Goal: Information Seeking & Learning: Learn about a topic

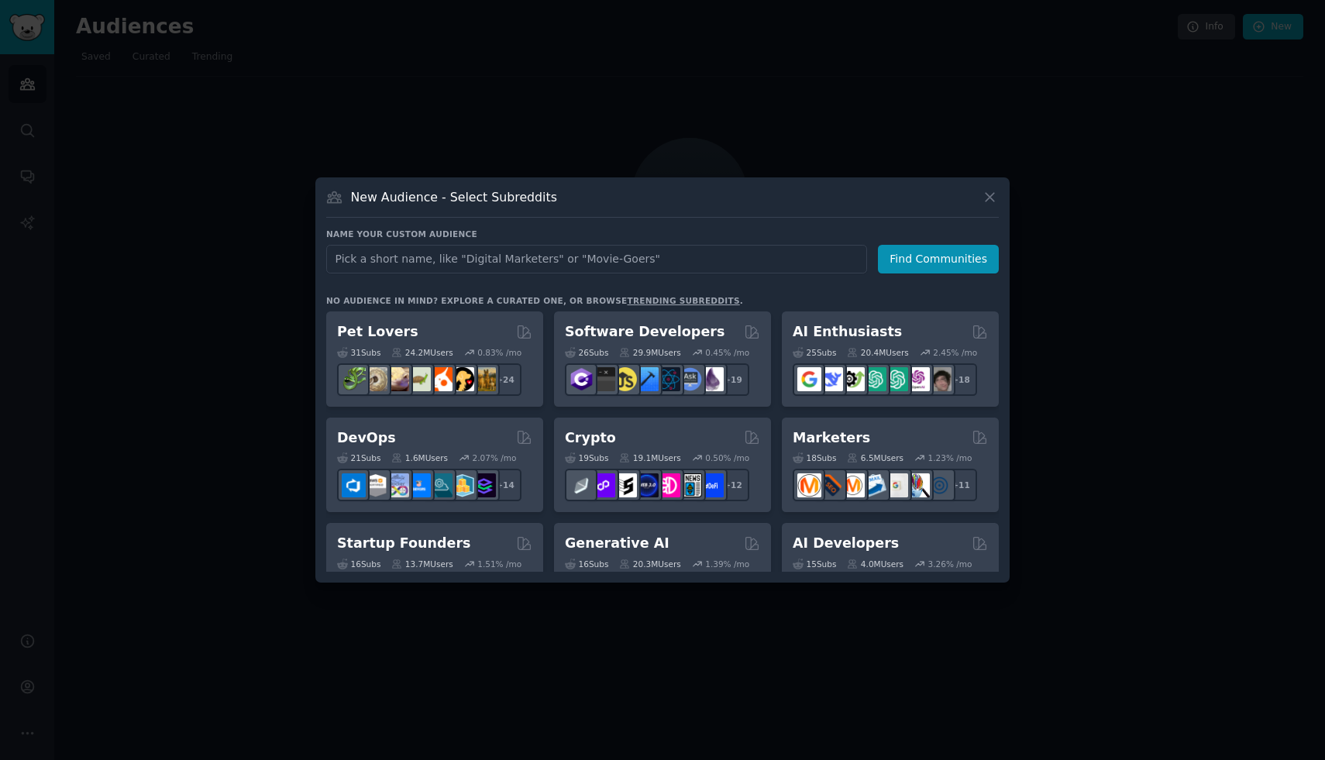
click at [463, 128] on div at bounding box center [662, 380] width 1325 height 760
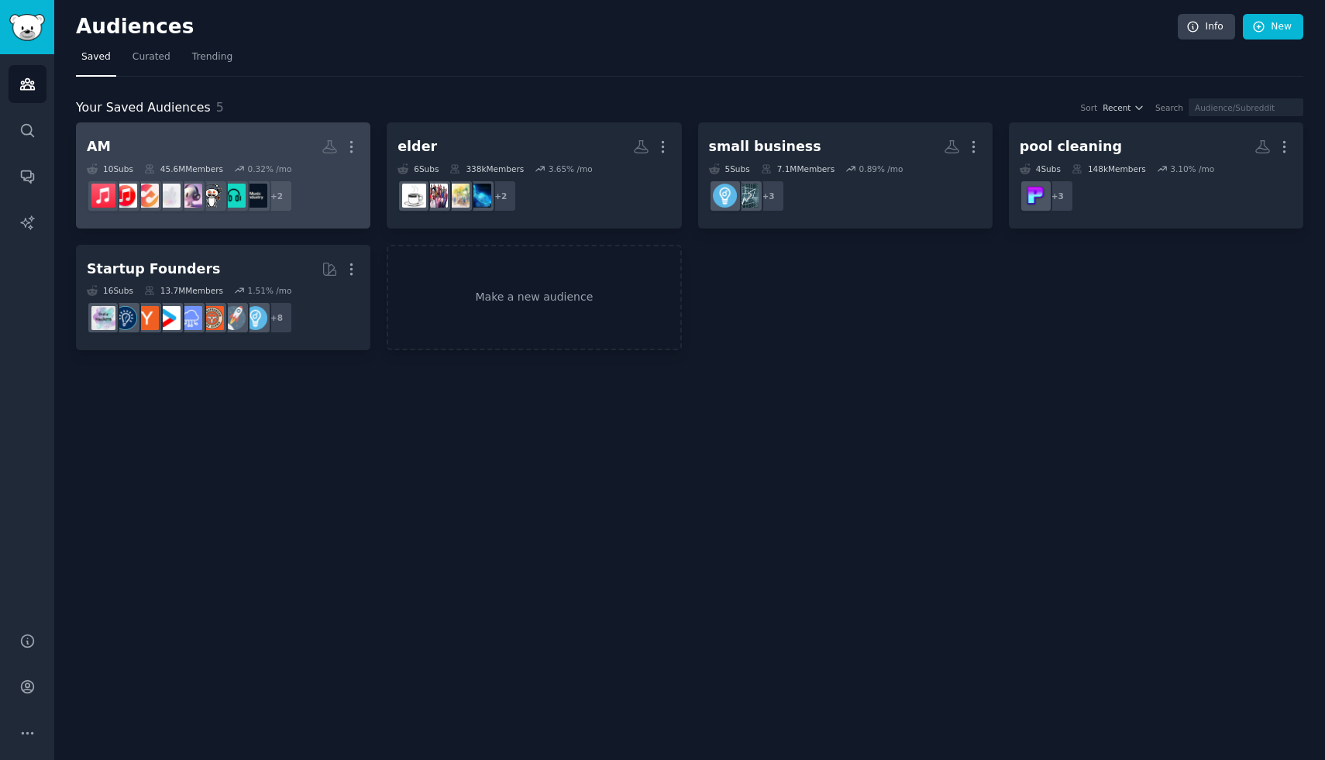
click at [229, 136] on h2 "AM More" at bounding box center [223, 146] width 273 height 27
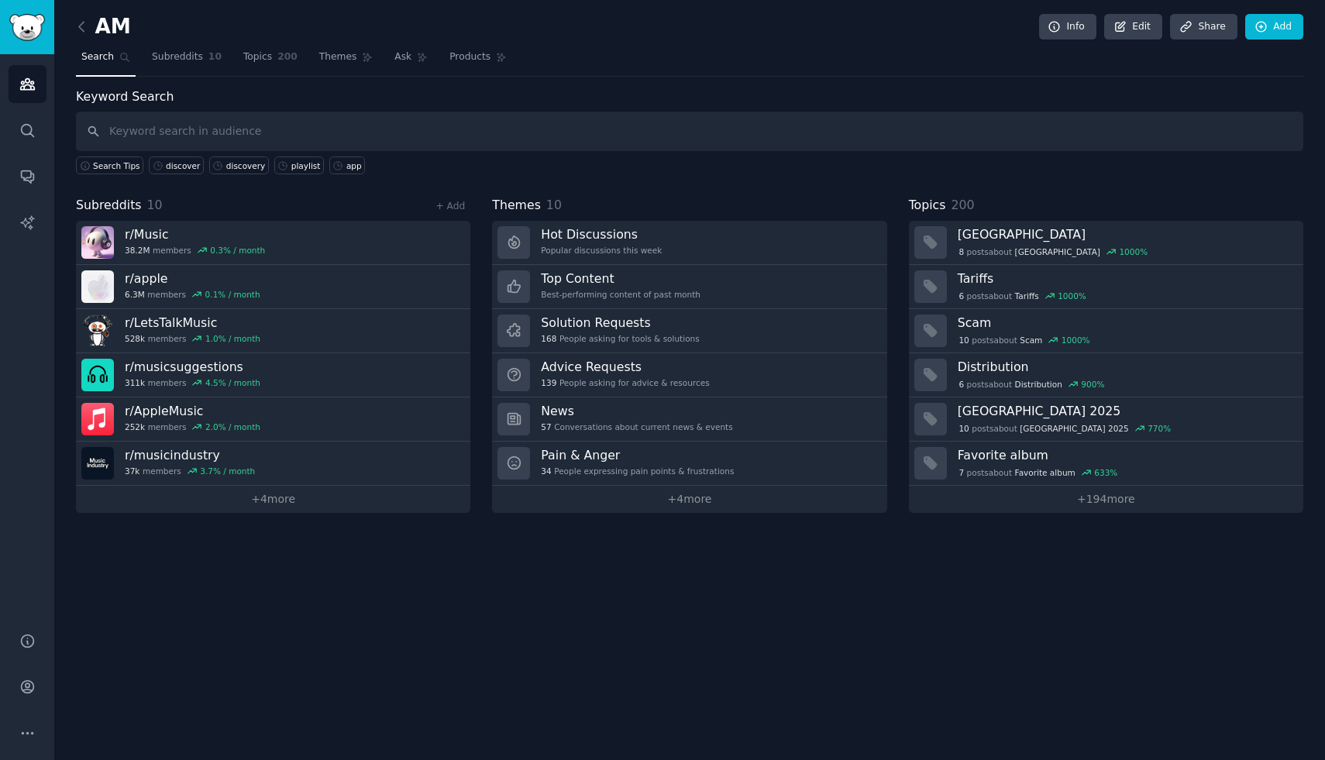
click at [436, 131] on input "text" at bounding box center [689, 132] width 1227 height 40
type input "playlist"
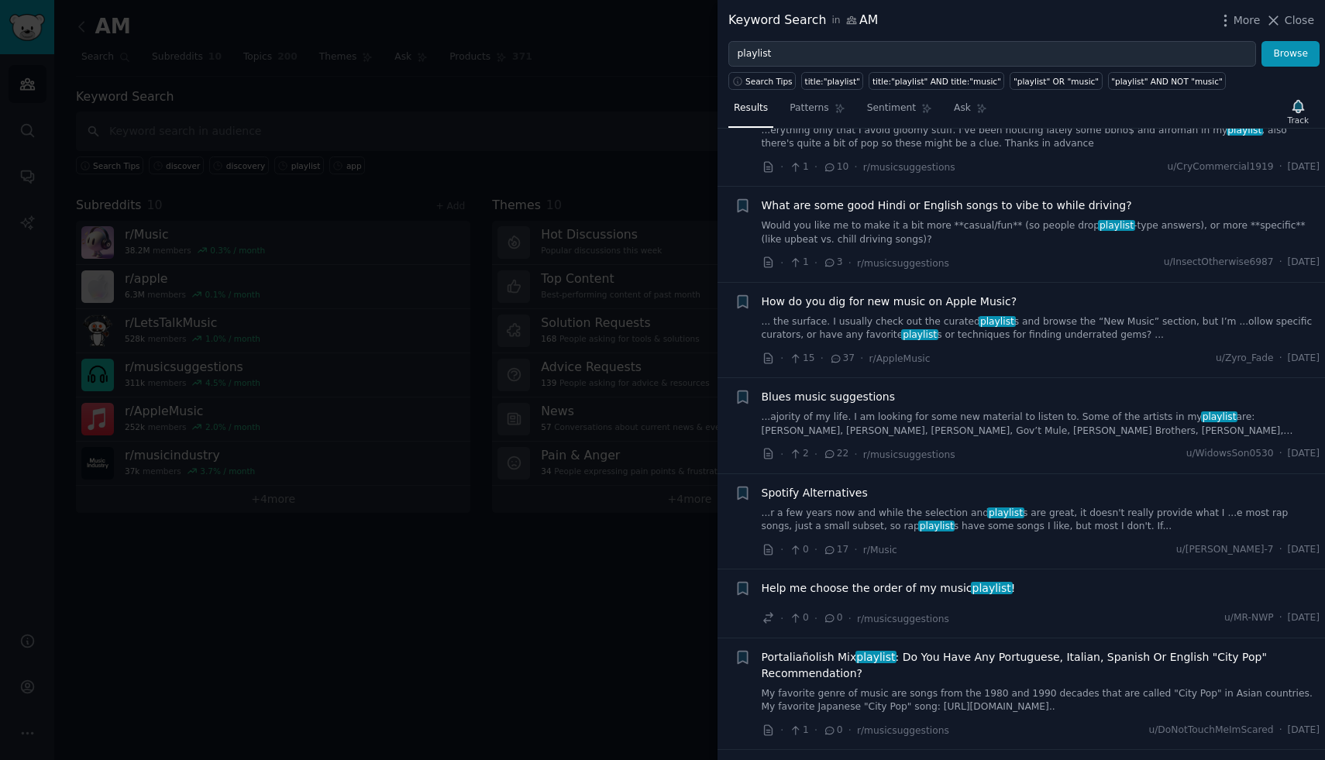
scroll to position [1561, 0]
click at [1044, 315] on link "... the surface. I usually check out the curated playlist s and browse the “New…" at bounding box center [1041, 328] width 559 height 27
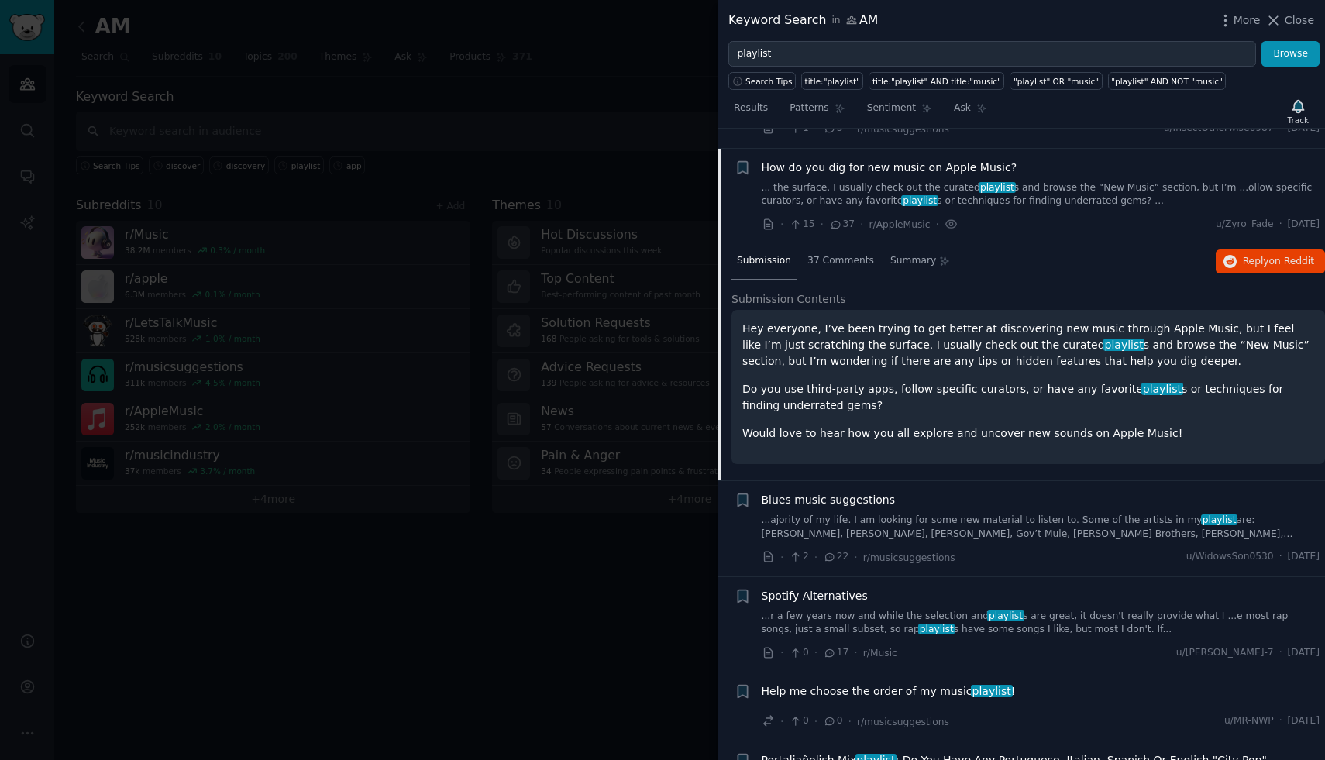
scroll to position [1698, 0]
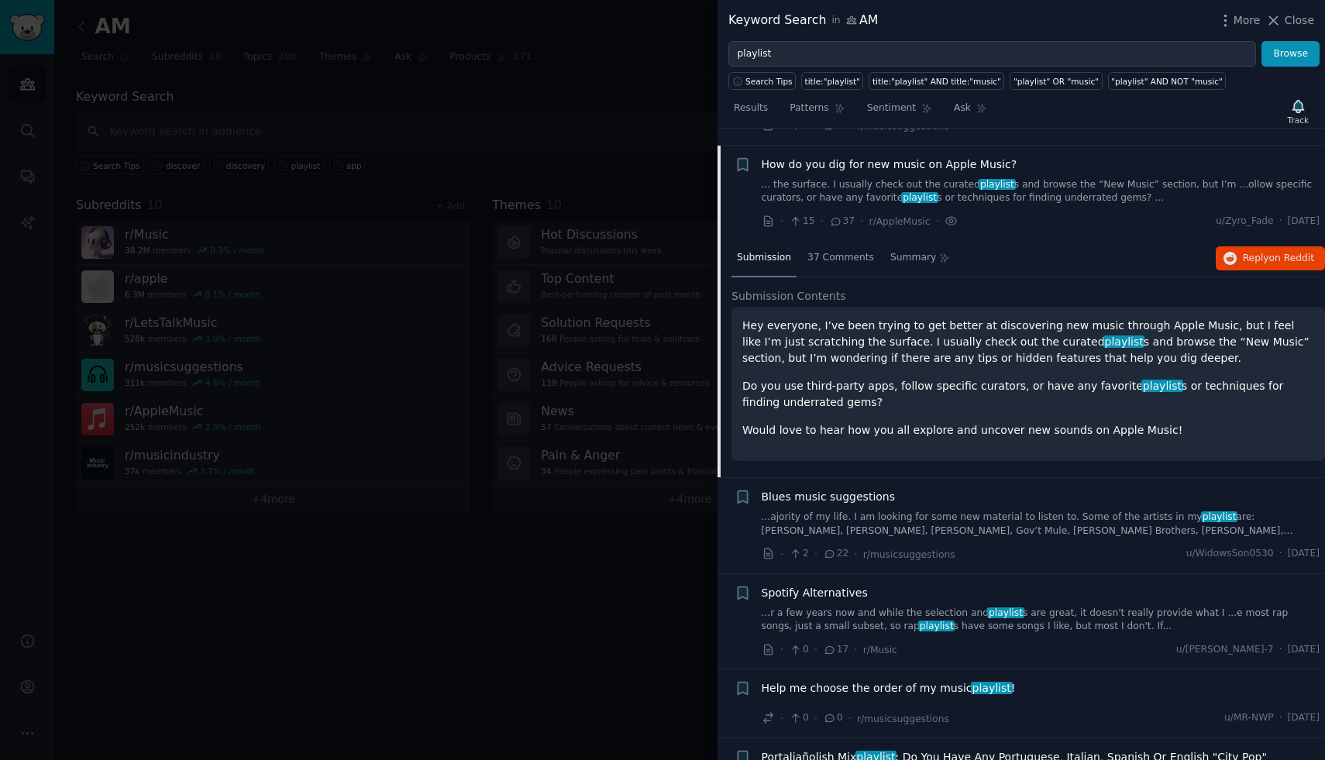
click at [1251, 256] on div "Submission 37 Comments Summary Reply on Reddit" at bounding box center [1028, 258] width 594 height 37
click at [1269, 253] on span "on Reddit" at bounding box center [1291, 258] width 45 height 11
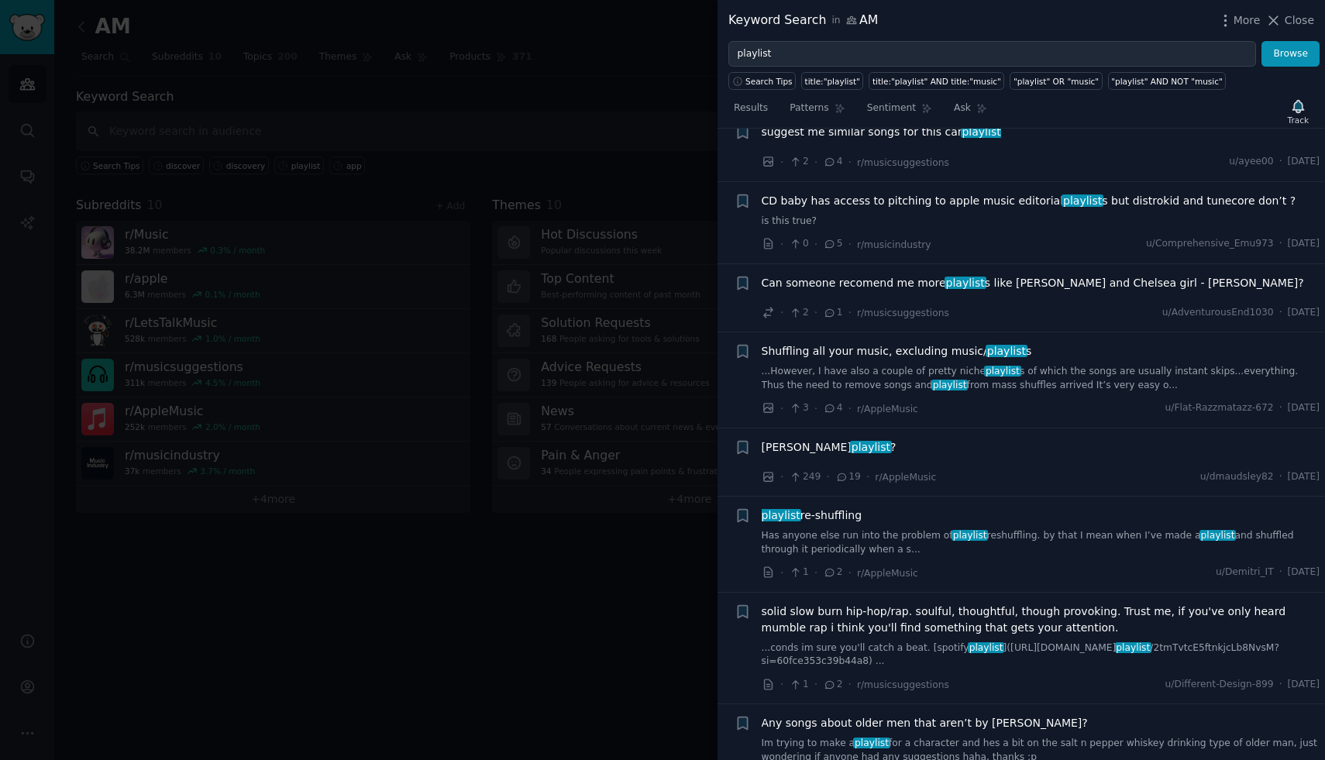
scroll to position [4619, 0]
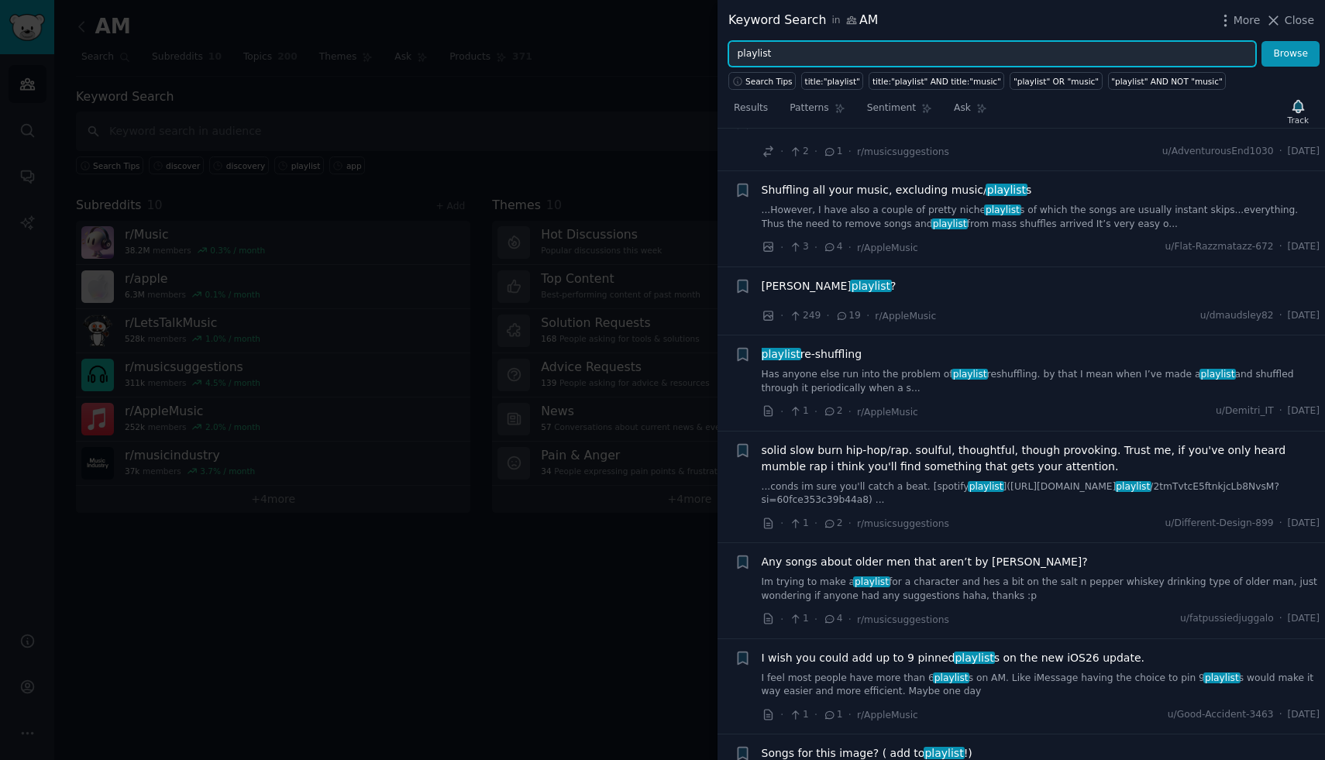
click at [932, 51] on input "playlist" at bounding box center [992, 54] width 528 height 26
type input "discovery"
click at [1261, 41] on button "Browse" at bounding box center [1290, 54] width 58 height 26
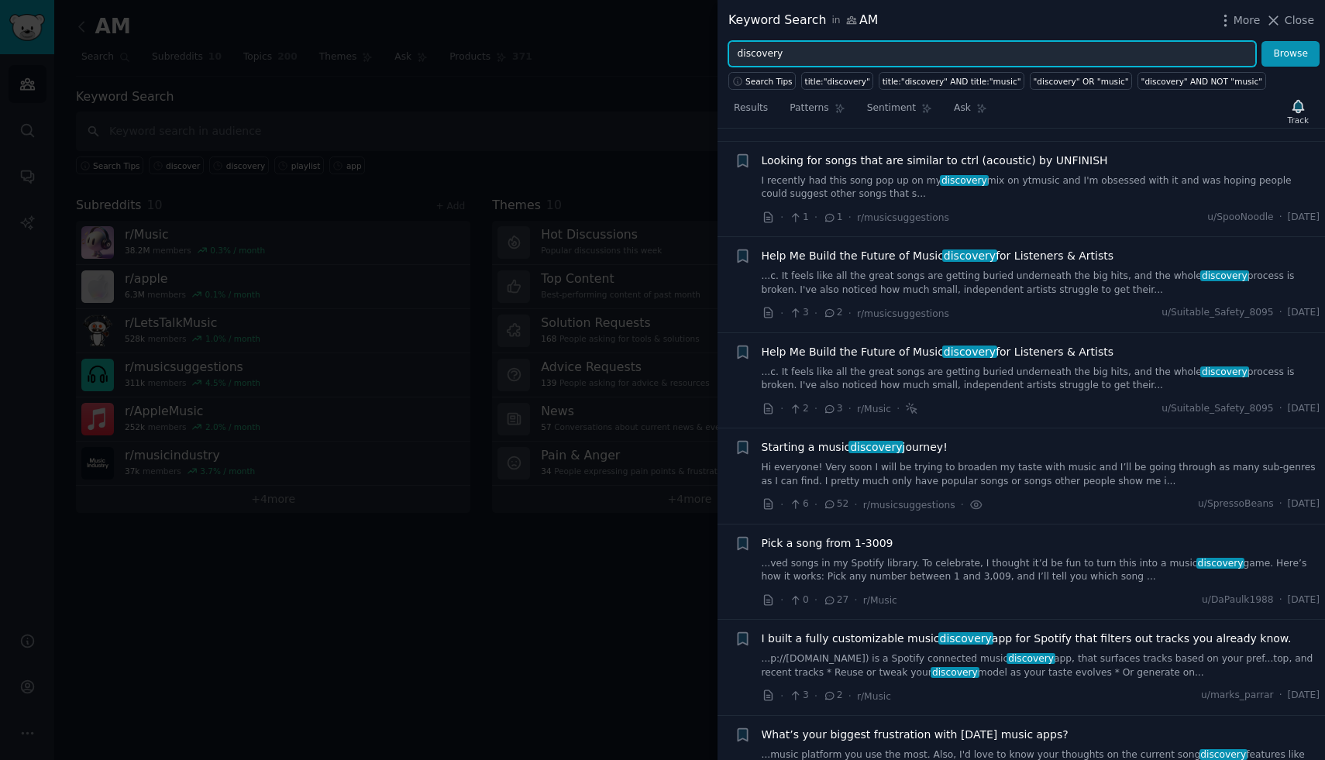
scroll to position [802, 0]
